Goal: Obtain resource: Download file/media

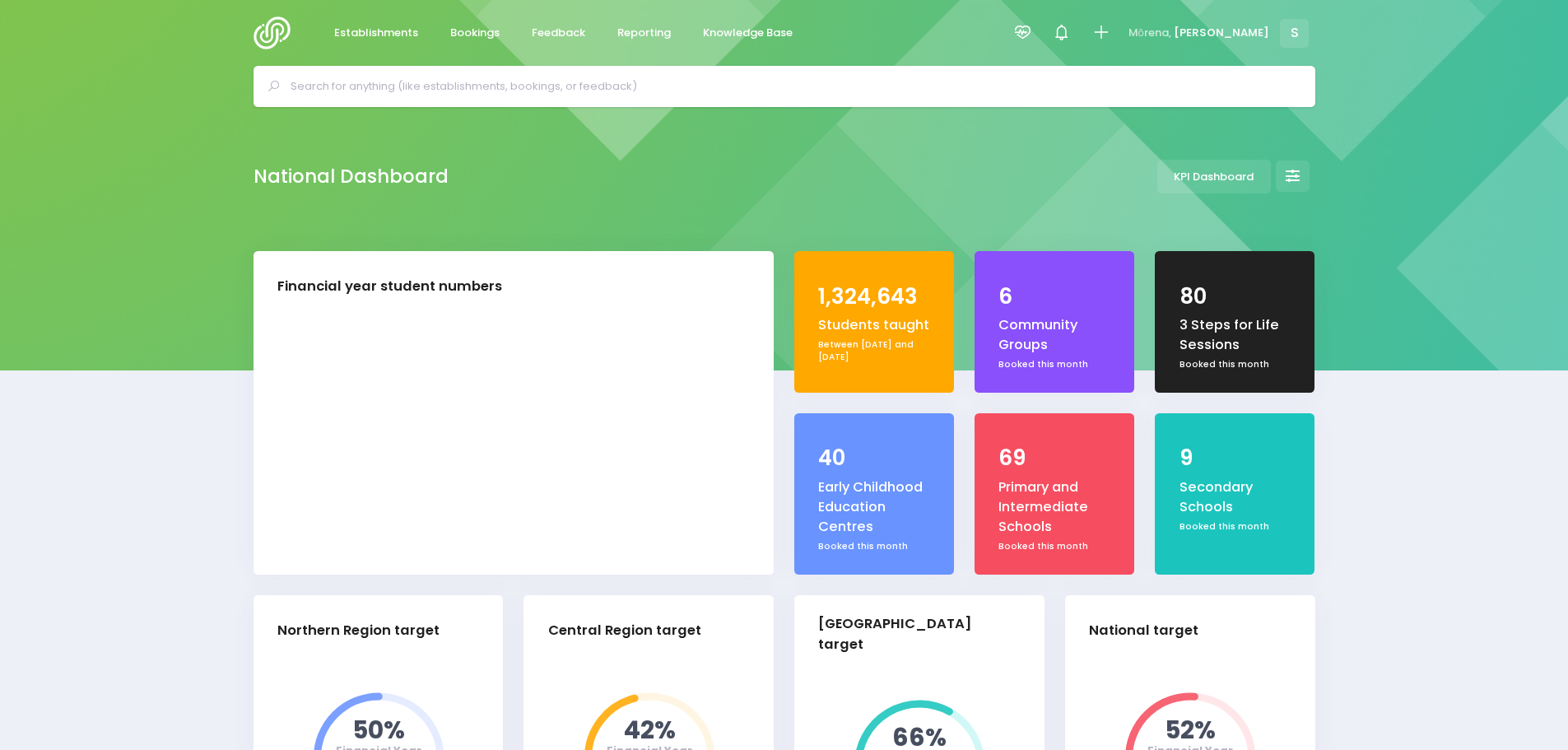
select select "5"
click at [476, 29] on span "Bookings" at bounding box center [475, 33] width 49 height 17
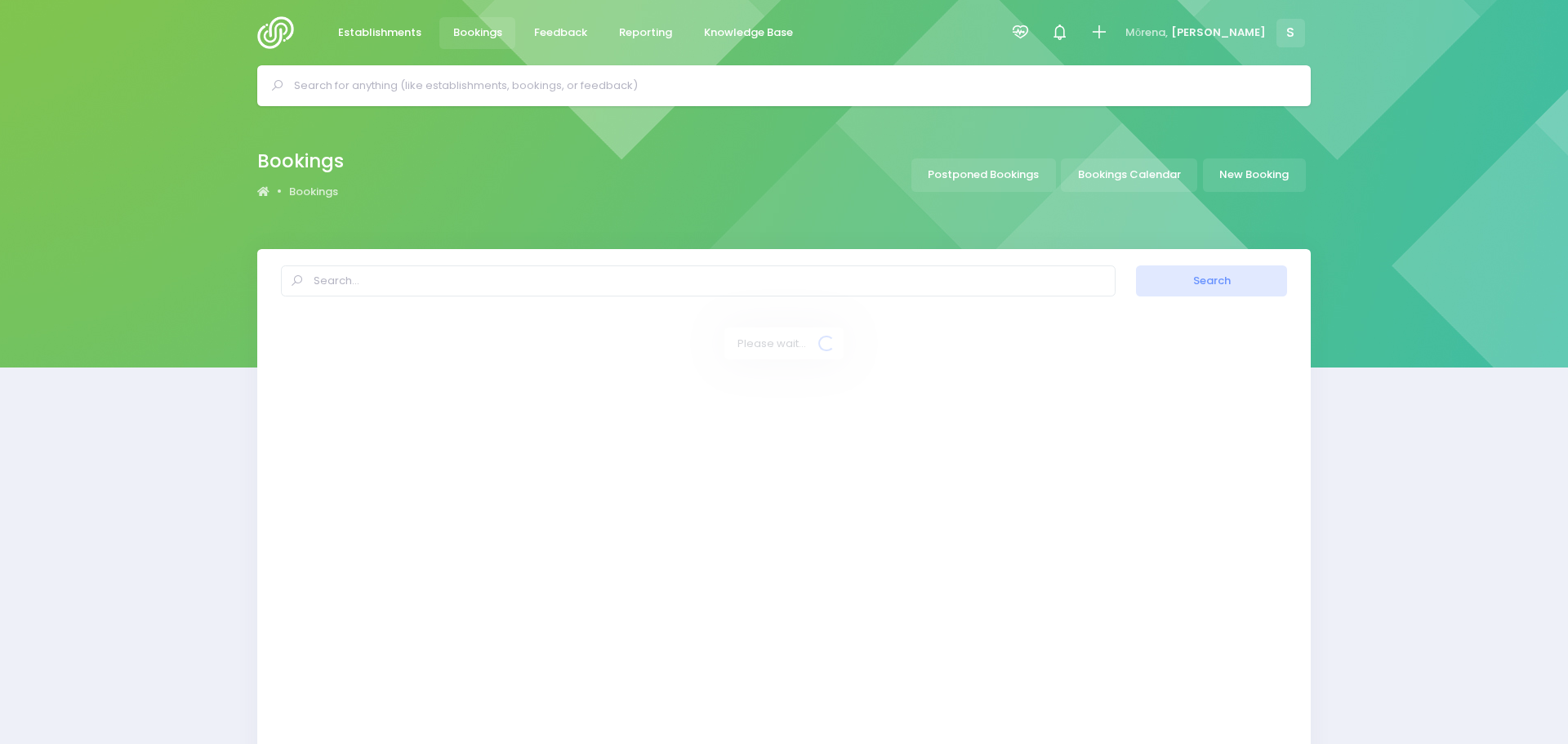
select select "20"
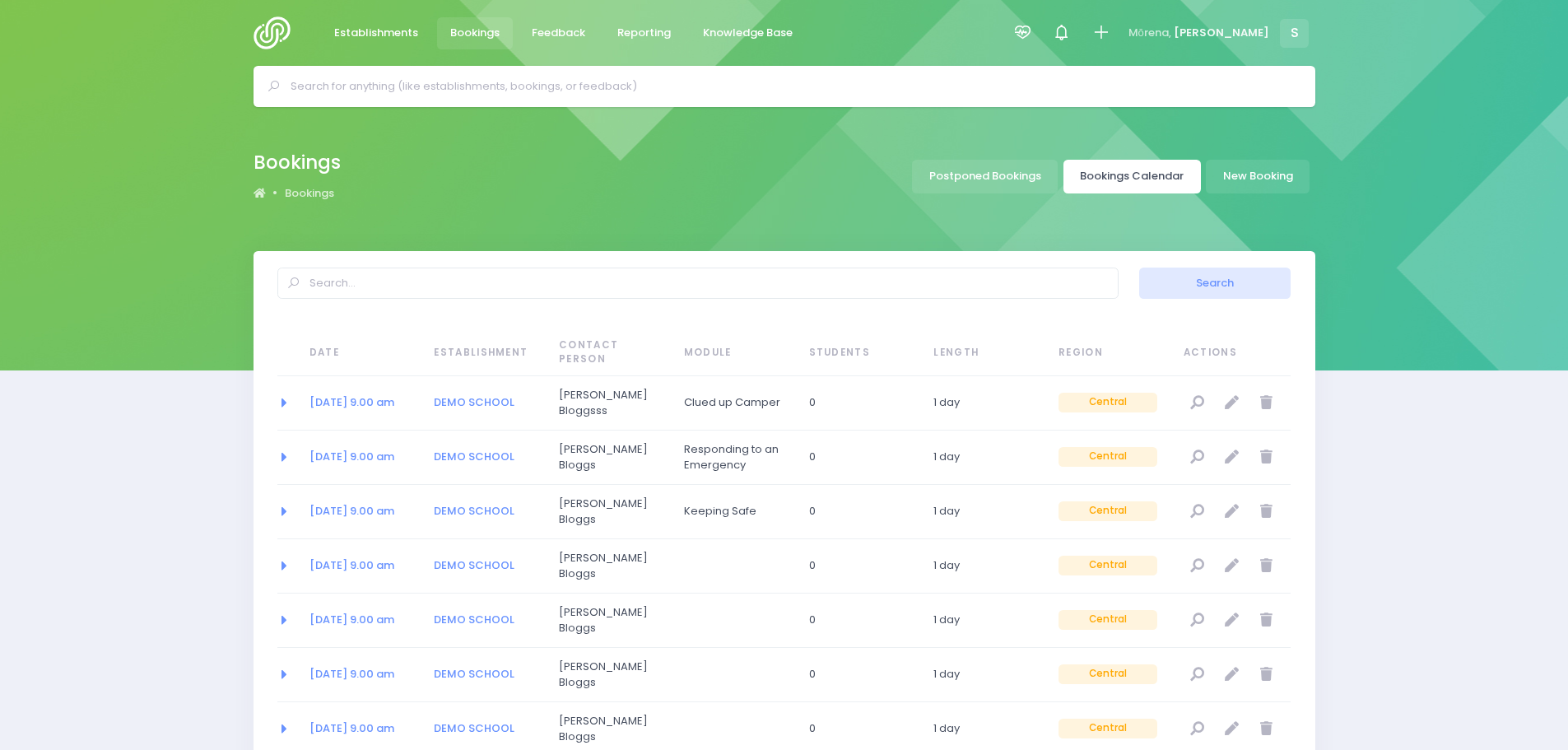
click at [1132, 185] on link "Bookings Calendar" at bounding box center [1132, 176] width 138 height 33
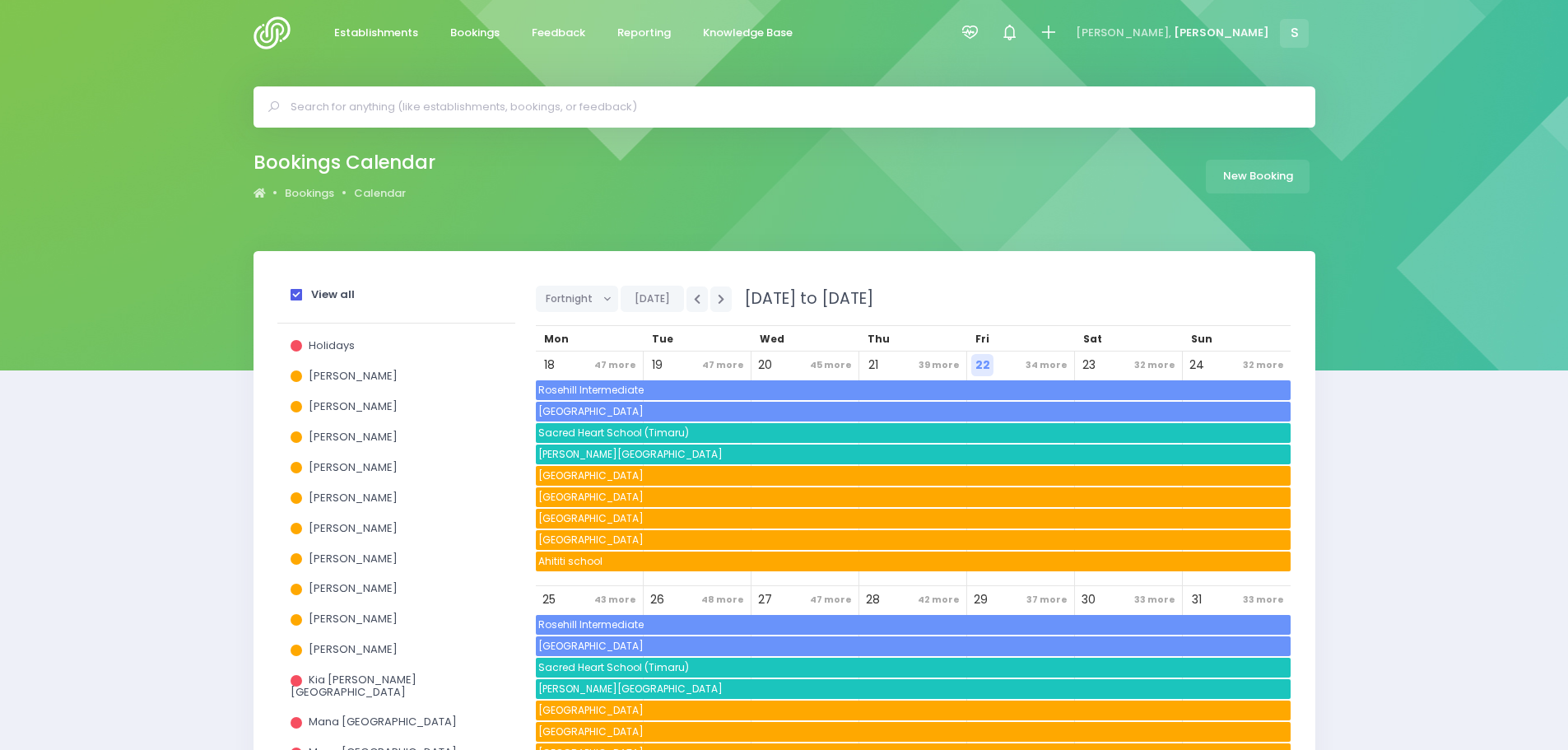
click at [295, 297] on span at bounding box center [296, 294] width 12 height 12
click at [0, 0] on input "View all" at bounding box center [0, 0] width 0 height 0
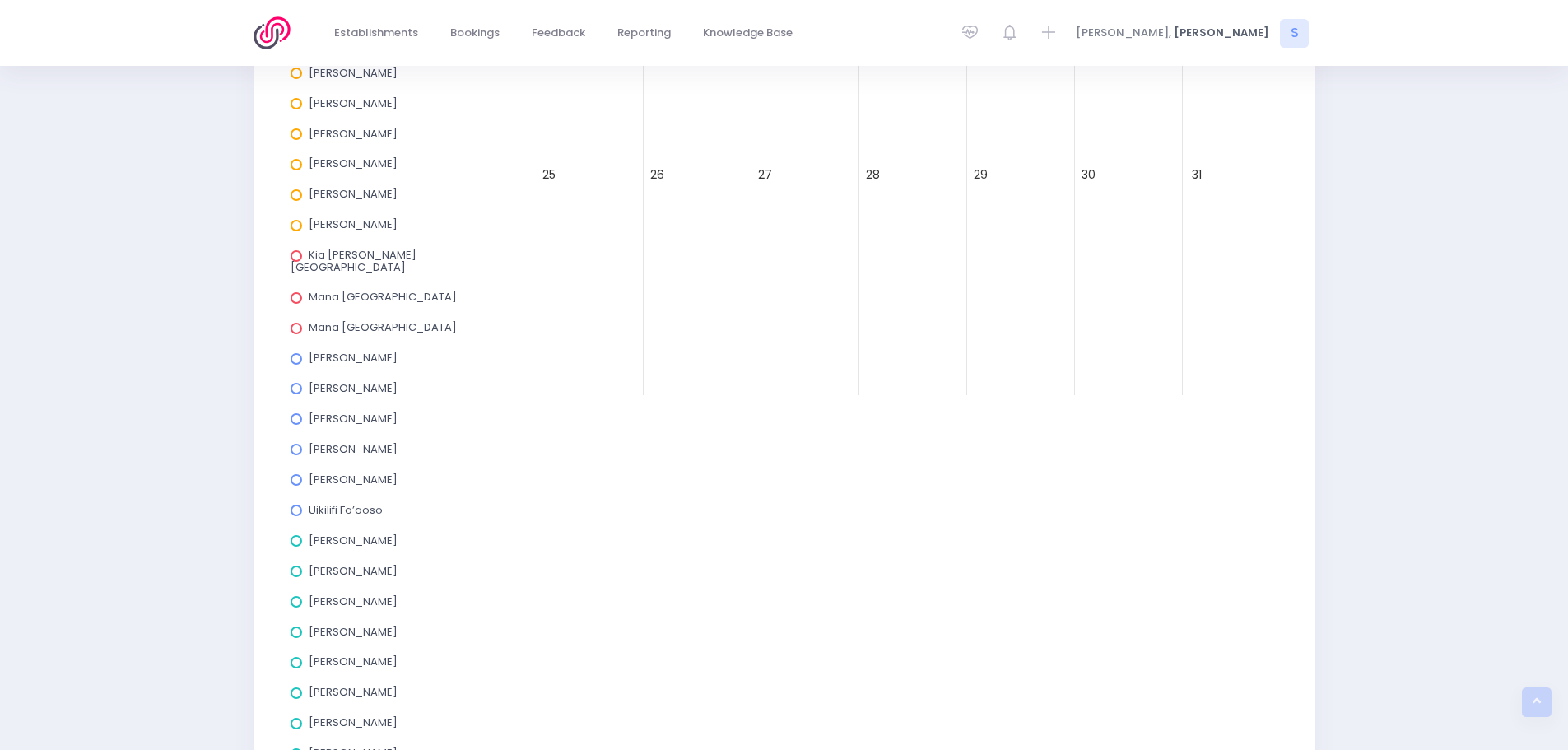
scroll to position [494, 0]
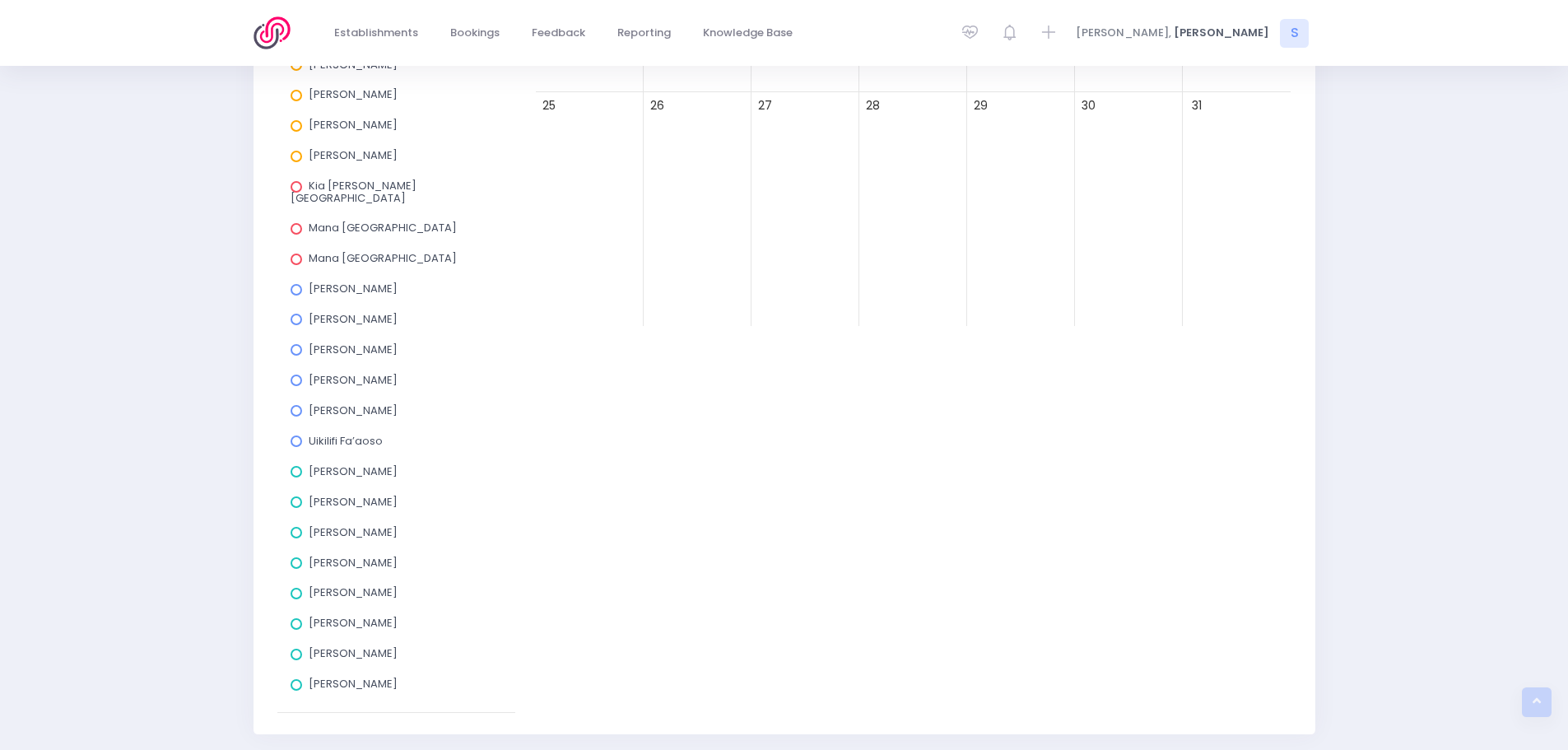
click at [296, 526] on span at bounding box center [296, 532] width 12 height 12
click at [0, 0] on input "[PERSON_NAME]" at bounding box center [0, 0] width 0 height 0
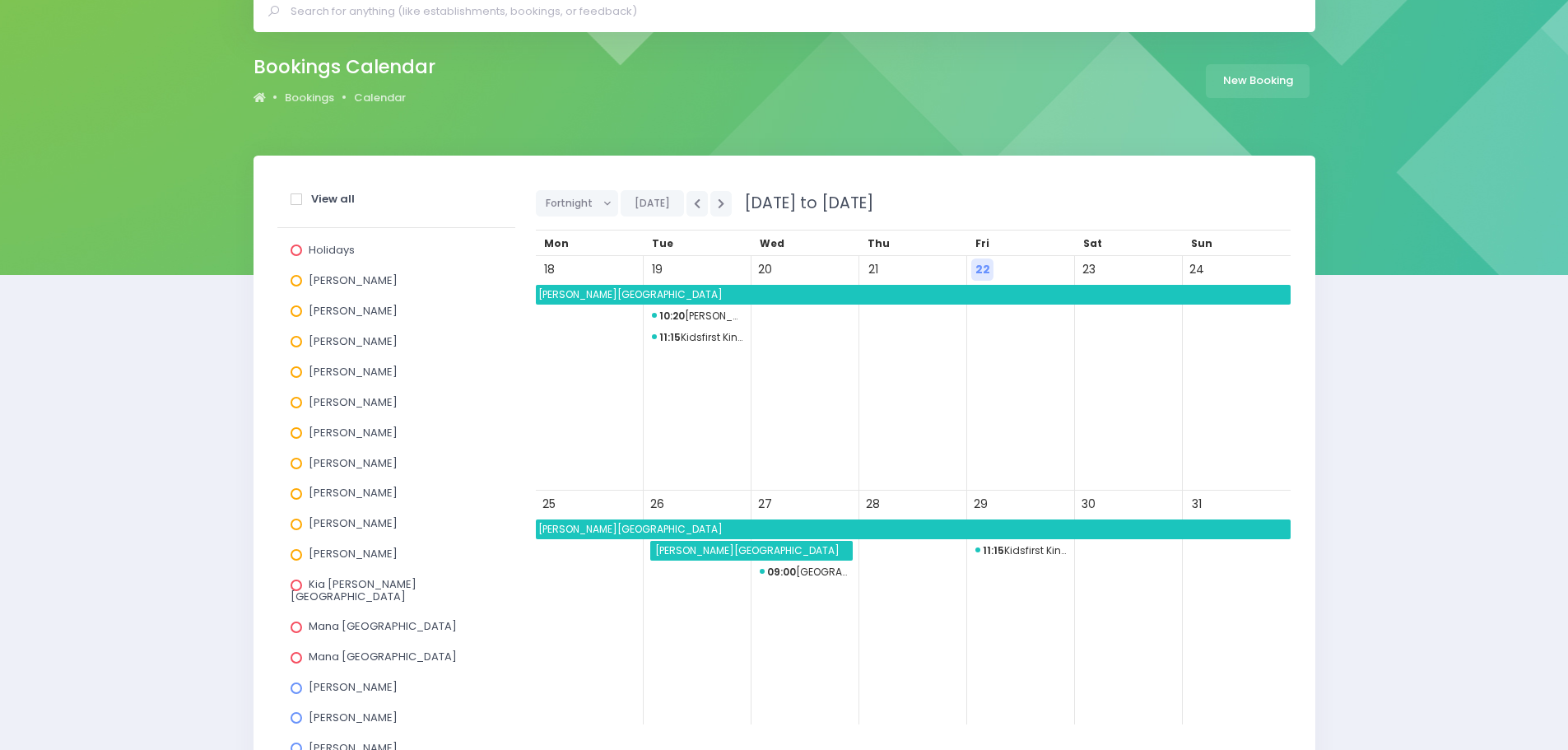
scroll to position [83, 0]
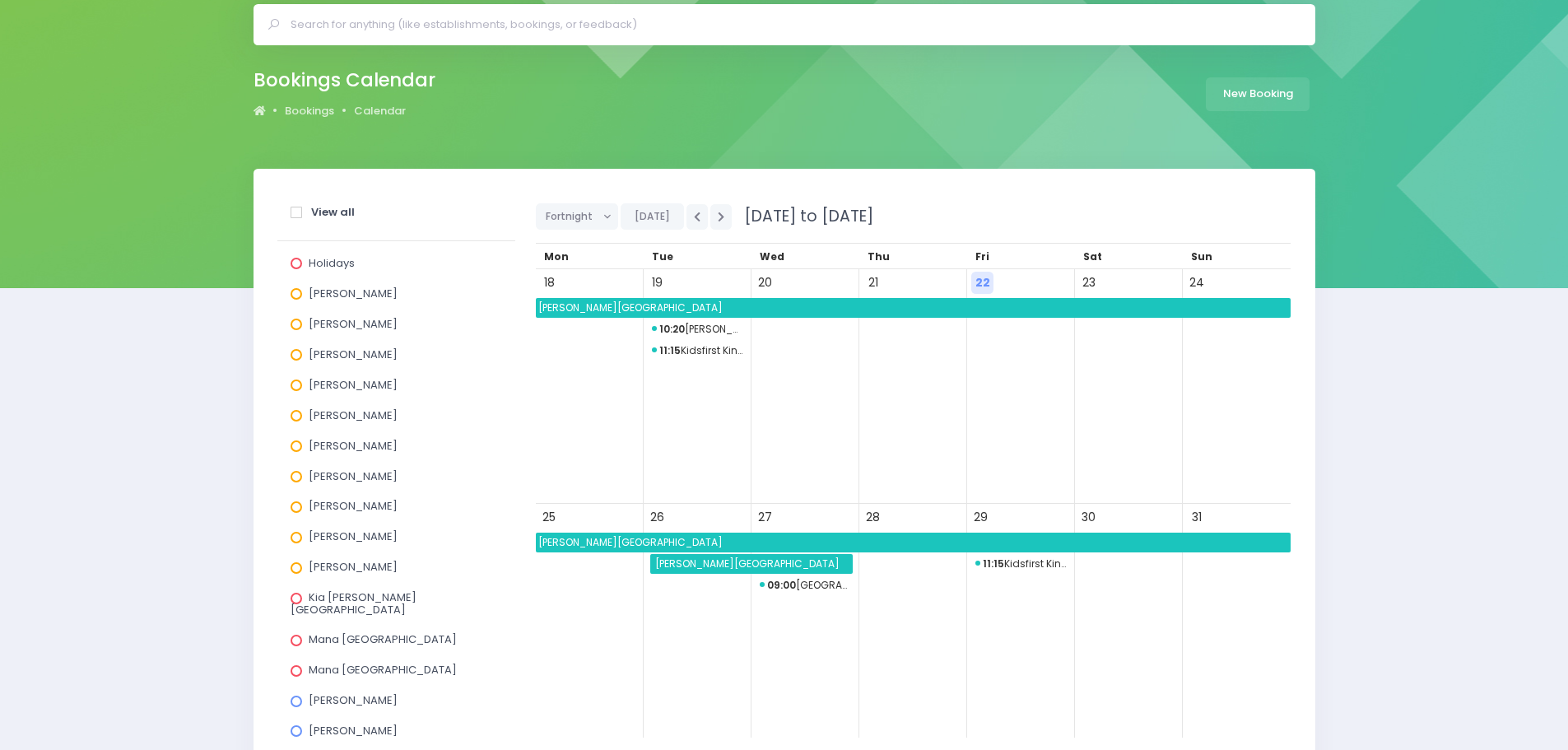
click at [570, 310] on span "Burnham School" at bounding box center [913, 308] width 754 height 20
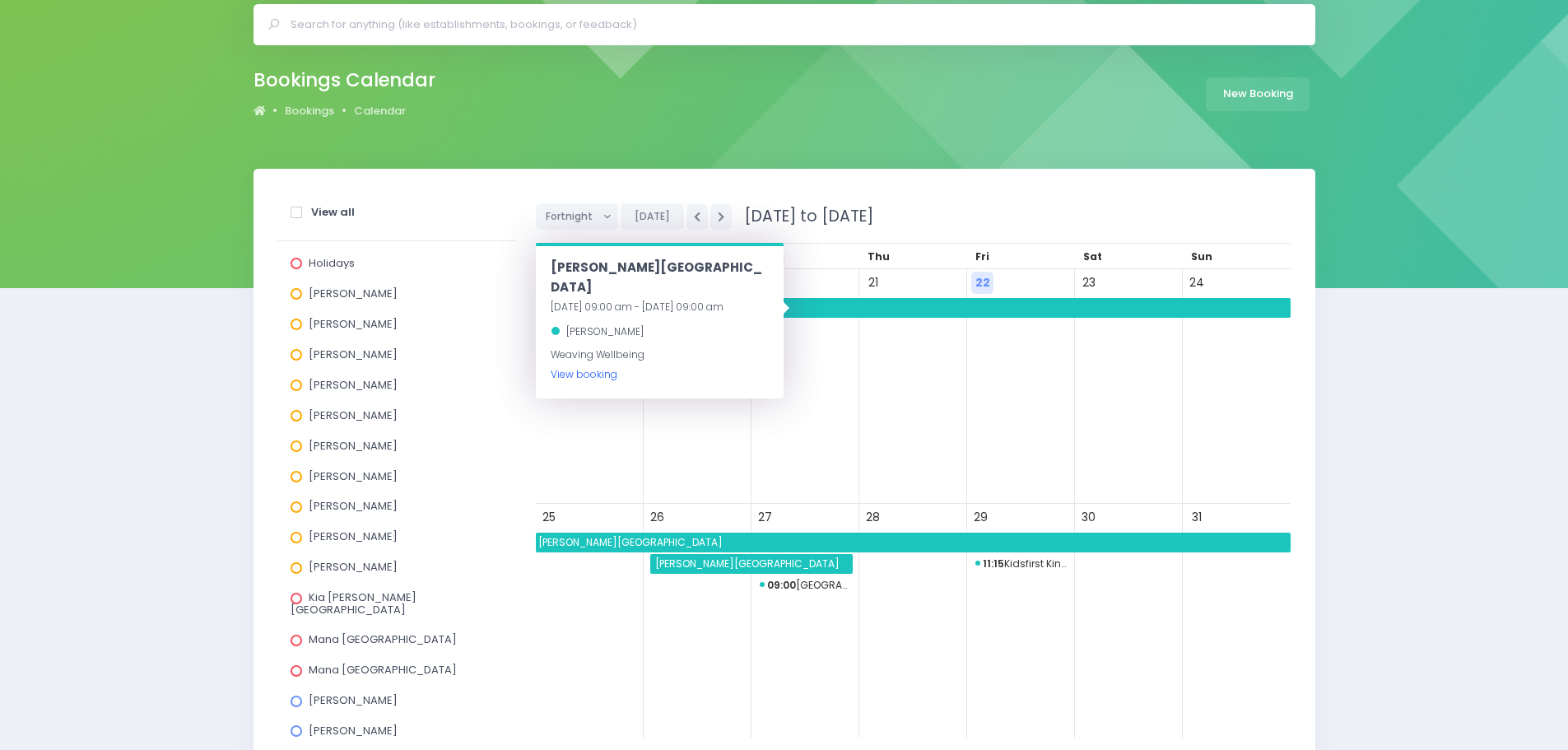
click at [584, 367] on link "View booking" at bounding box center [584, 374] width 67 height 14
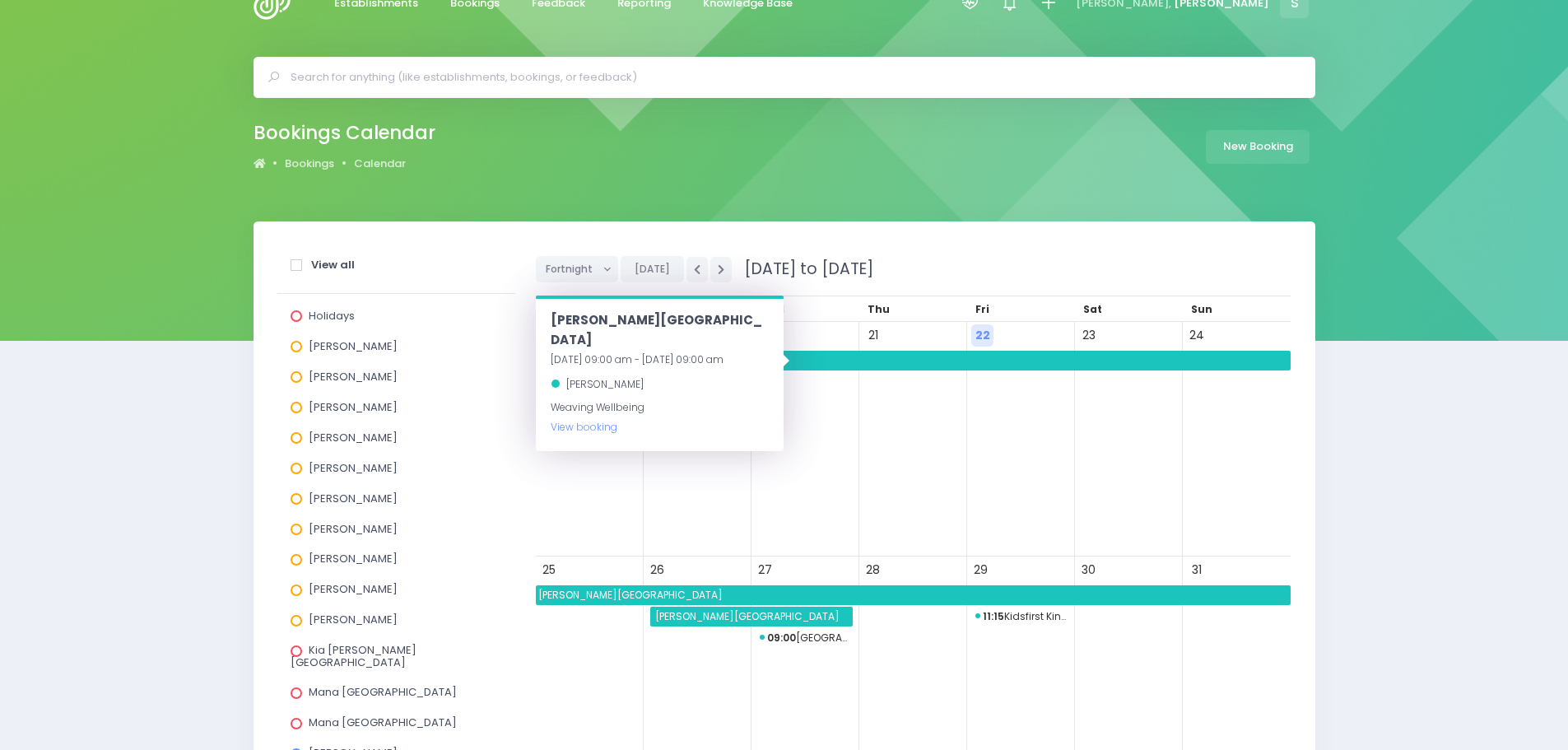
scroll to position [0, 0]
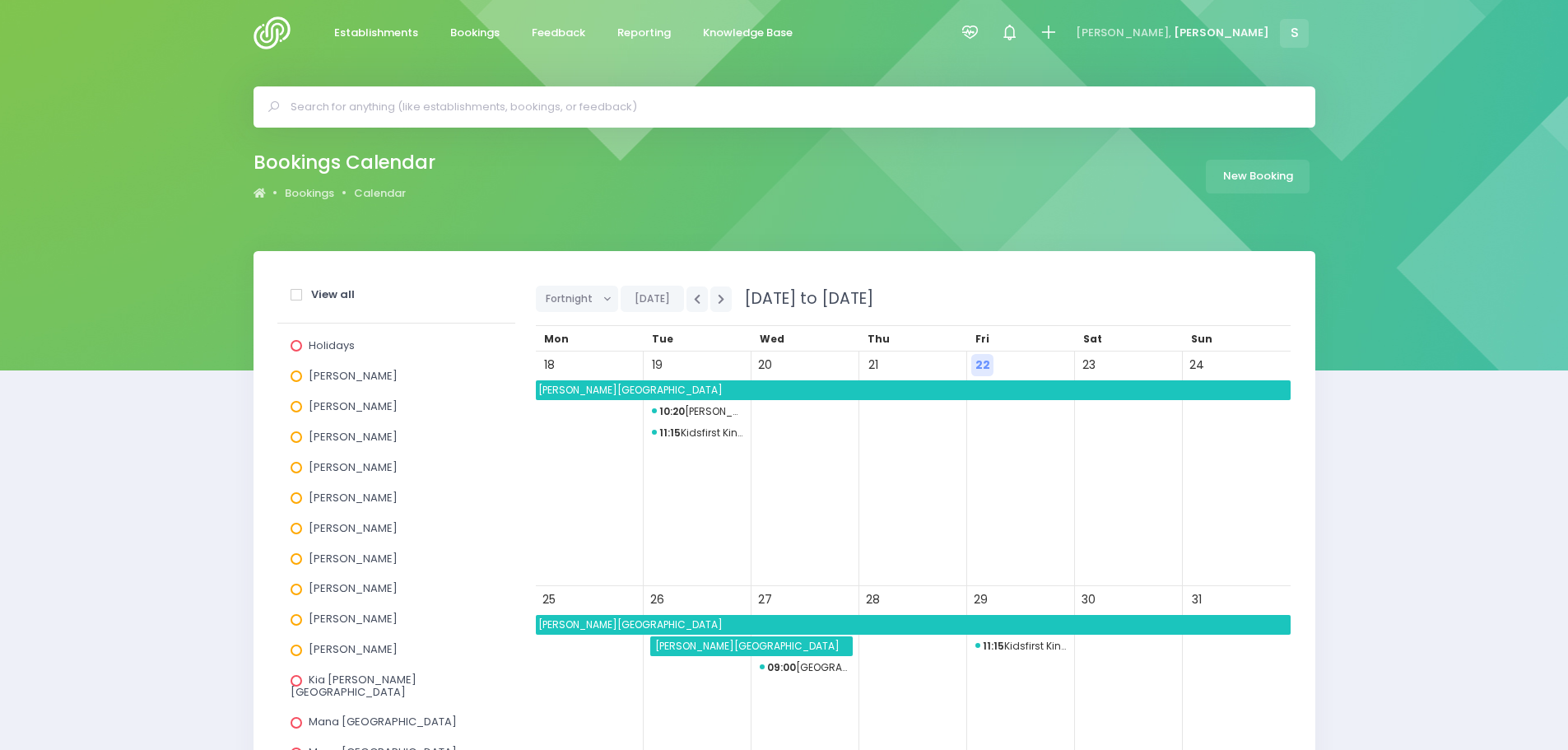
click at [275, 24] on img at bounding box center [277, 33] width 47 height 33
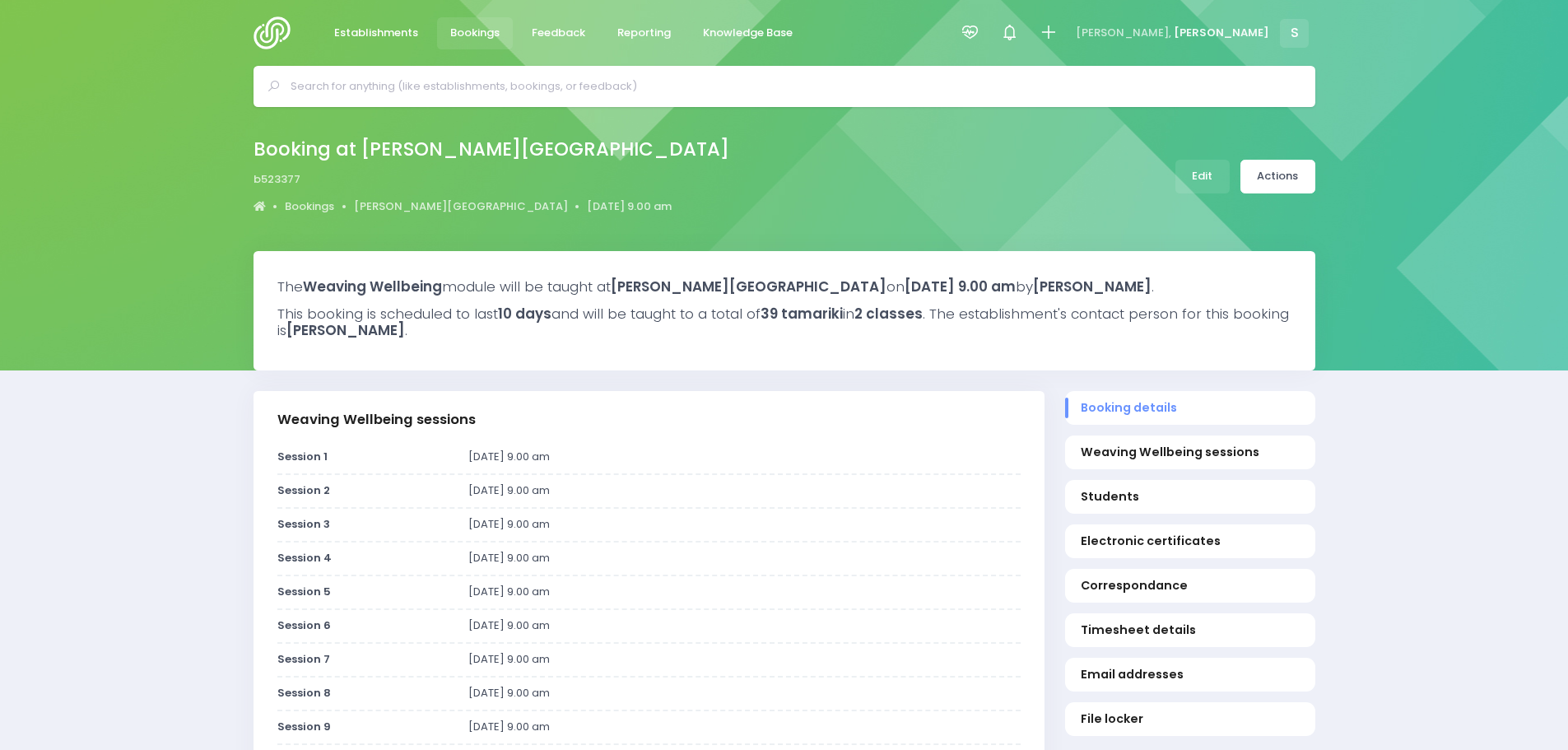
select select "5"
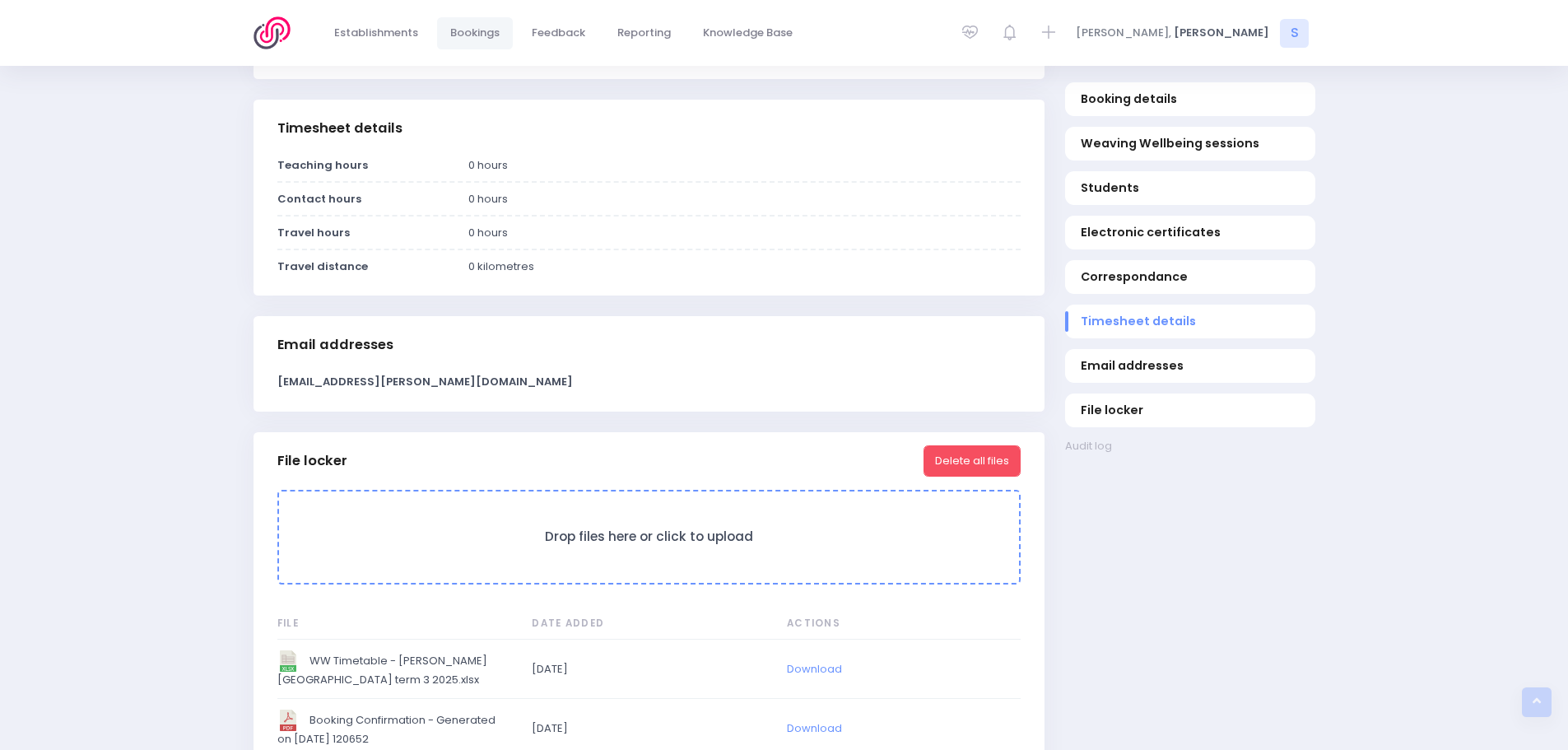
scroll to position [1563, 0]
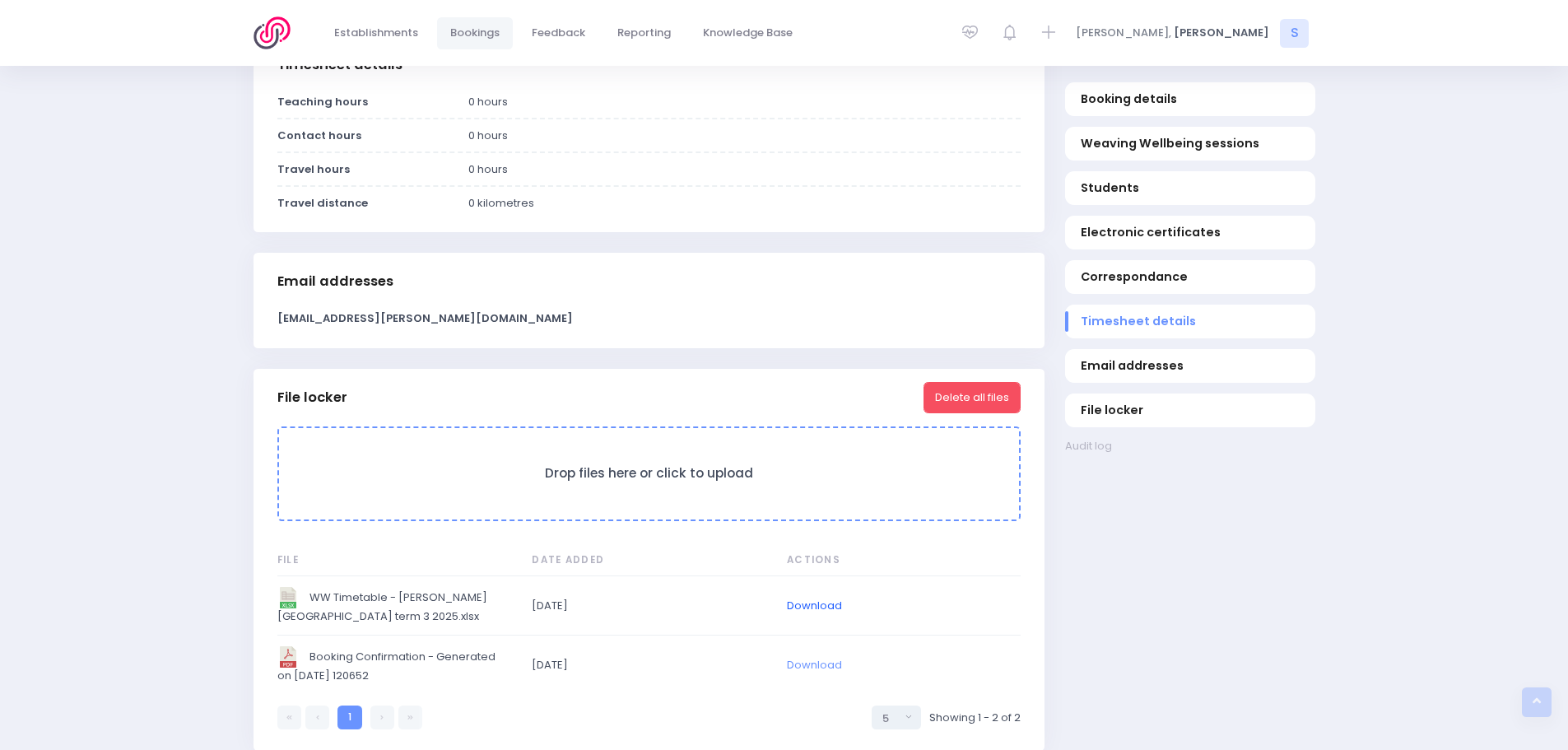
click at [803, 603] on link "Download" at bounding box center [814, 605] width 55 height 16
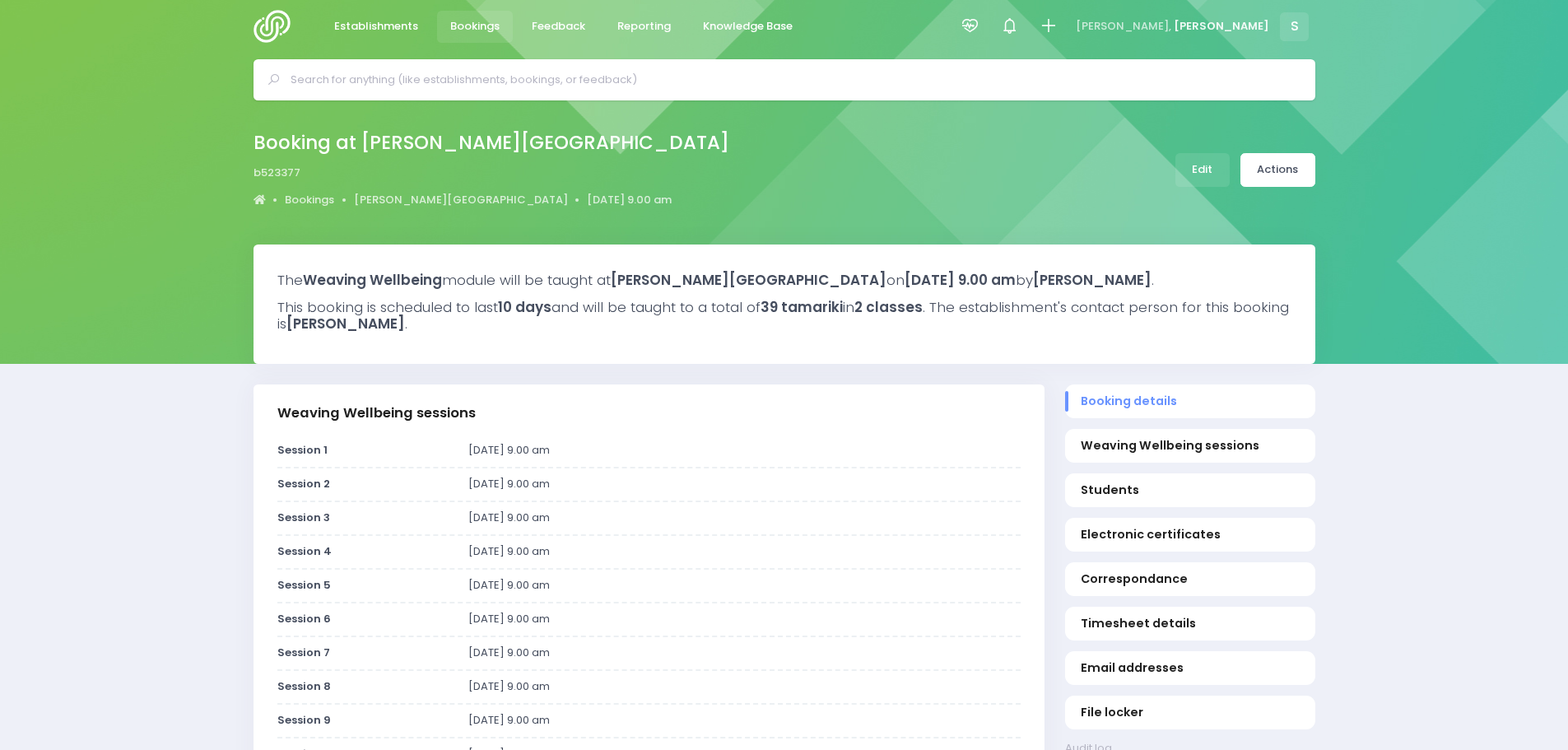
scroll to position [0, 0]
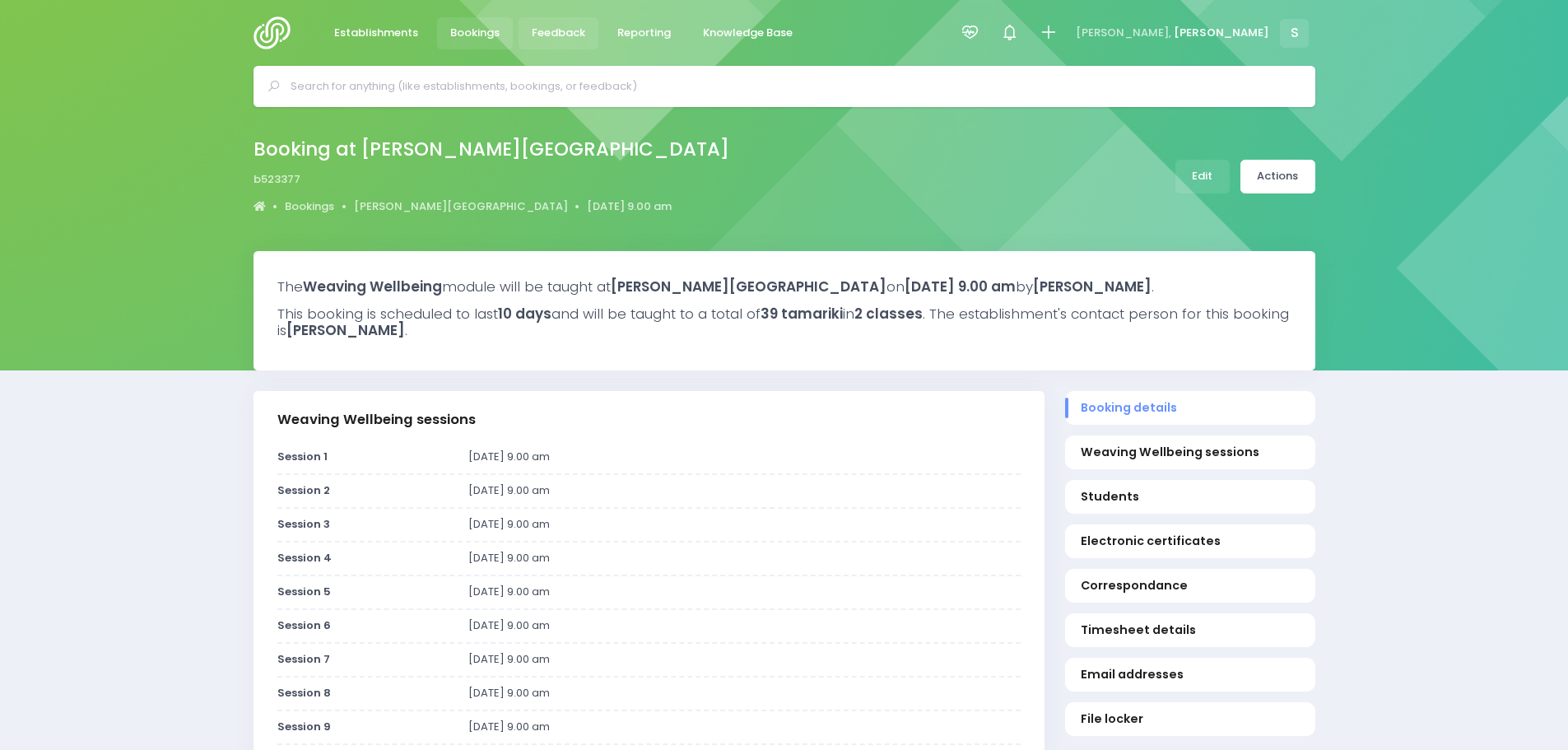
click at [543, 37] on span "Feedback" at bounding box center [558, 33] width 53 height 17
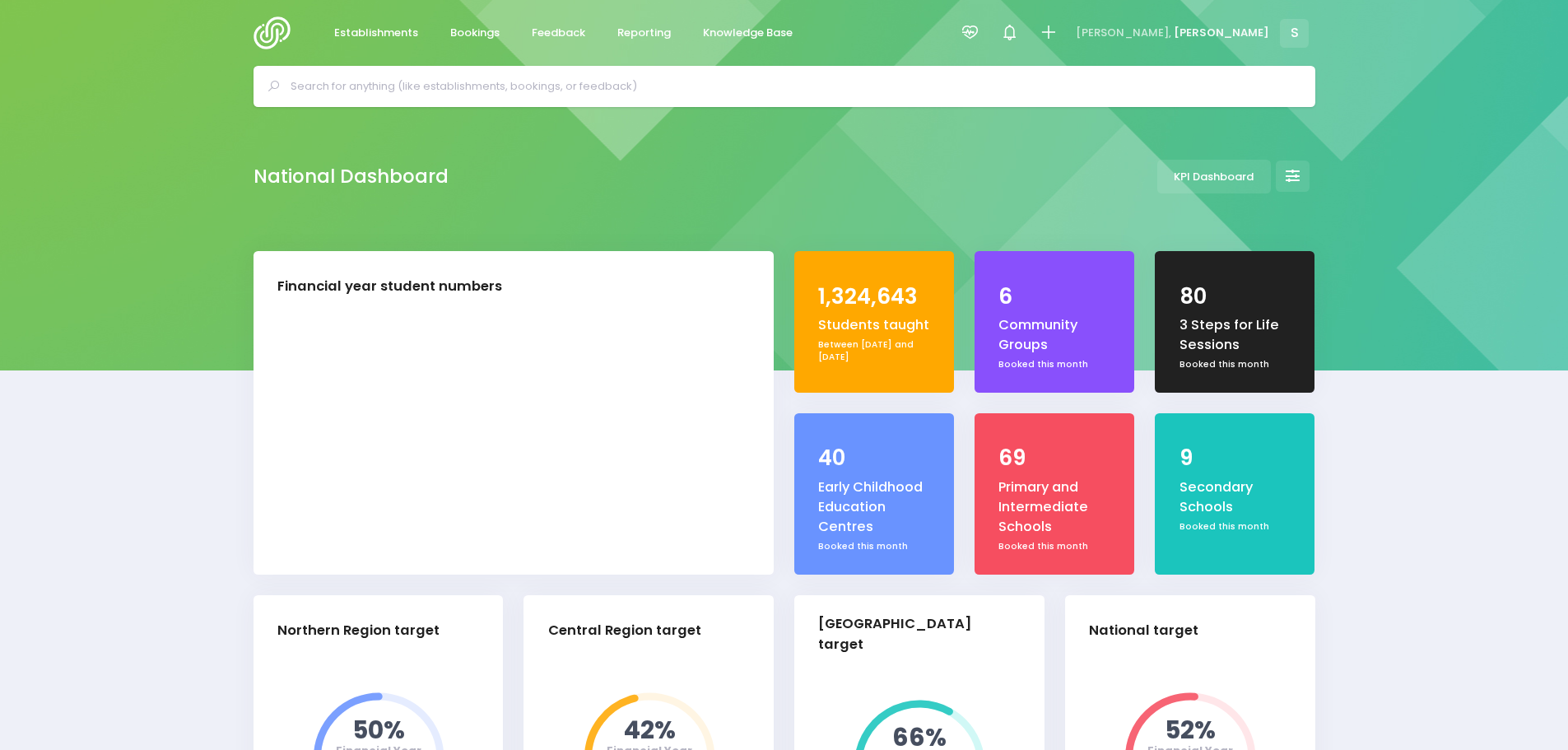
select select "5"
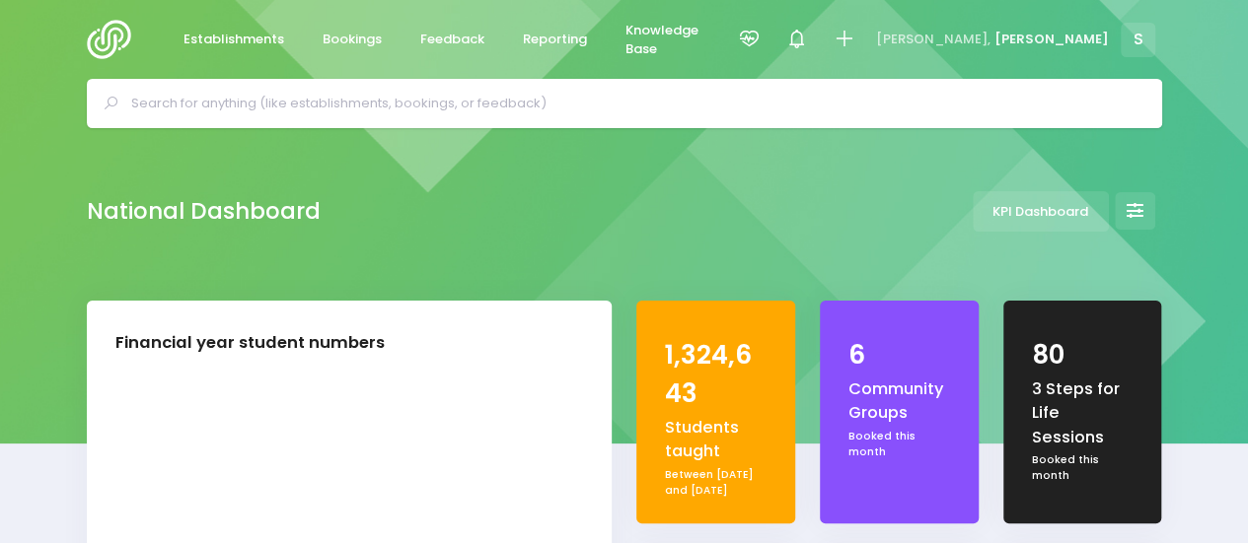
scroll to position [365, 235]
